Goal: Navigation & Orientation: Go to known website

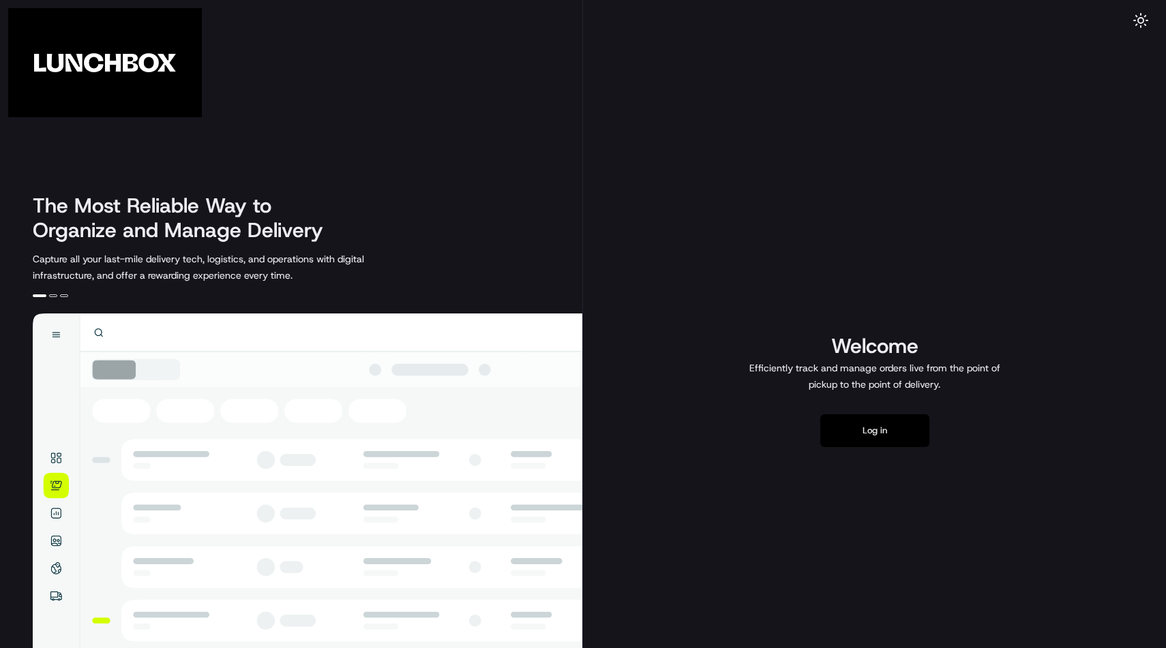
click at [839, 425] on button "Log in" at bounding box center [874, 431] width 109 height 33
